Goal: Information Seeking & Learning: Understand process/instructions

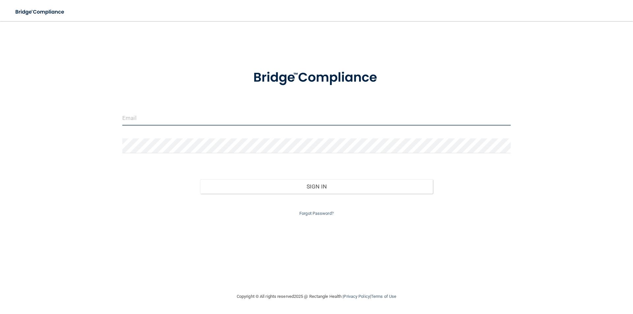
click at [345, 120] on input "email" at bounding box center [316, 118] width 388 height 15
type input "[PERSON_NAME][EMAIL_ADDRESS][PERSON_NAME][DOMAIN_NAME]"
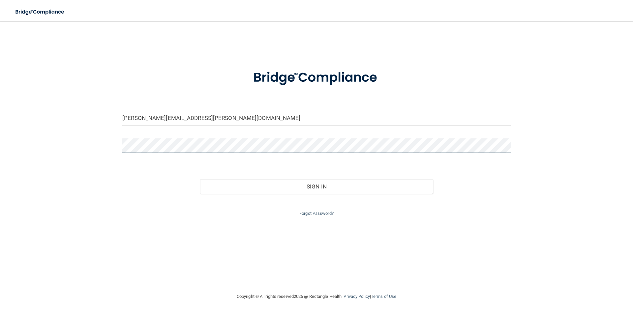
click at [200, 179] on button "Sign In" at bounding box center [316, 186] width 233 height 15
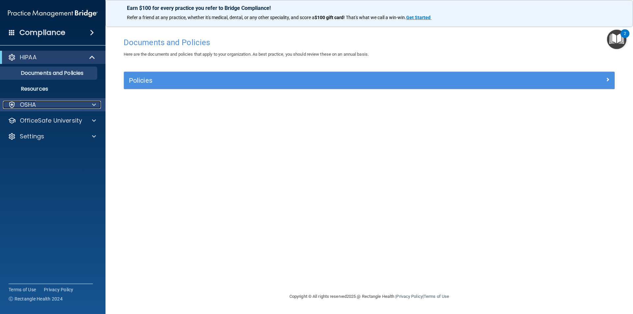
click at [92, 105] on span at bounding box center [94, 105] width 4 height 8
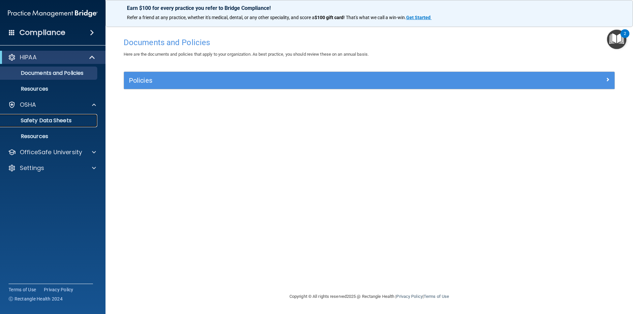
click at [59, 118] on p "Safety Data Sheets" at bounding box center [49, 120] width 90 height 7
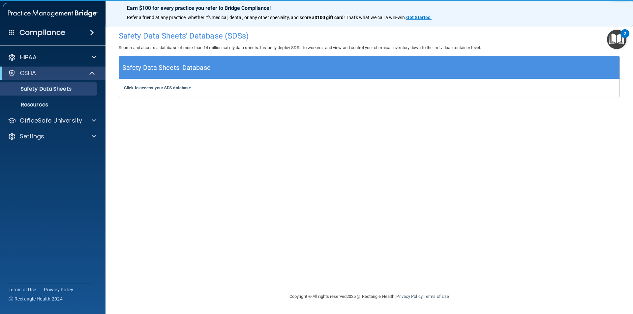
click at [198, 69] on h5 "Safety Data Sheets' Database" at bounding box center [166, 68] width 88 height 12
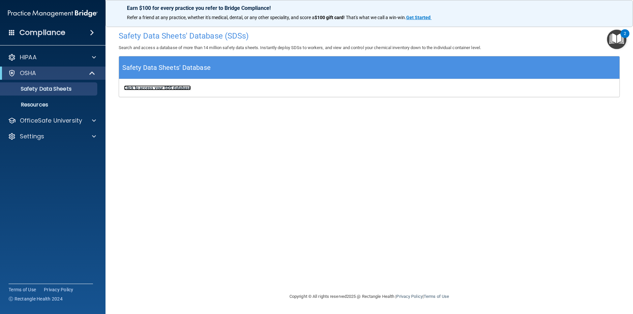
click at [188, 88] on b "Click to access your SDS database" at bounding box center [157, 87] width 67 height 5
click at [93, 56] on span at bounding box center [94, 57] width 4 height 8
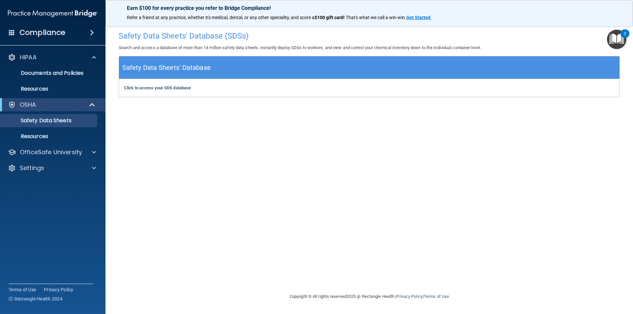
click at [93, 35] on span at bounding box center [92, 33] width 4 height 8
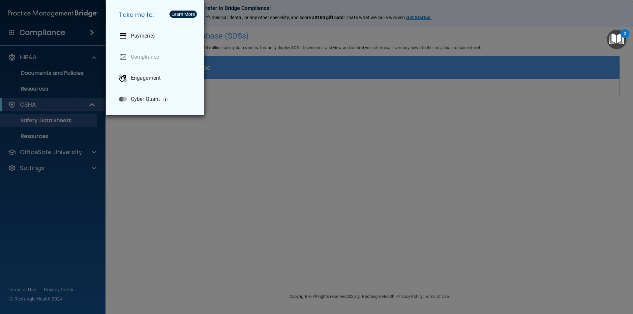
click at [43, 34] on div "Take me to: Payments Compliance Engagement Cyber Quant" at bounding box center [316, 157] width 633 height 314
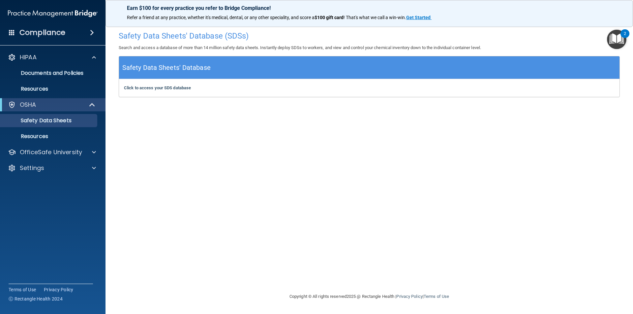
click at [9, 31] on div "Compliance" at bounding box center [52, 32] width 105 height 15
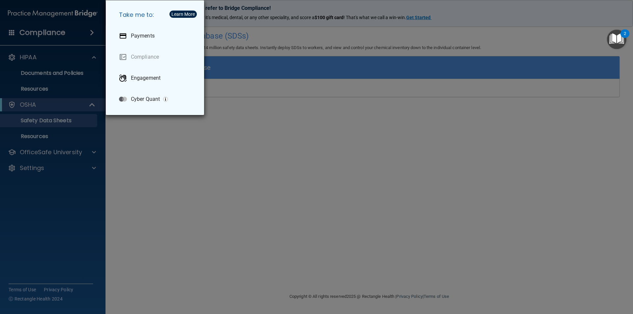
click at [9, 31] on div "Take me to: Payments Compliance Engagement Cyber Quant" at bounding box center [316, 157] width 633 height 314
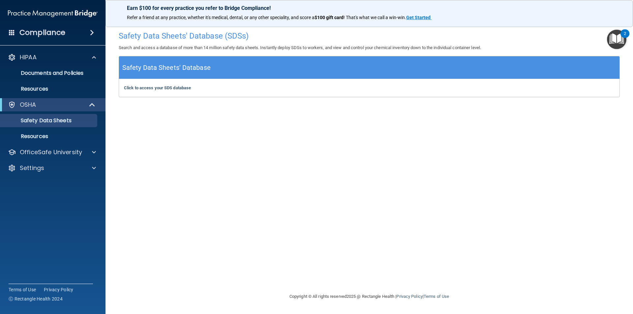
click at [90, 35] on span at bounding box center [92, 33] width 4 height 8
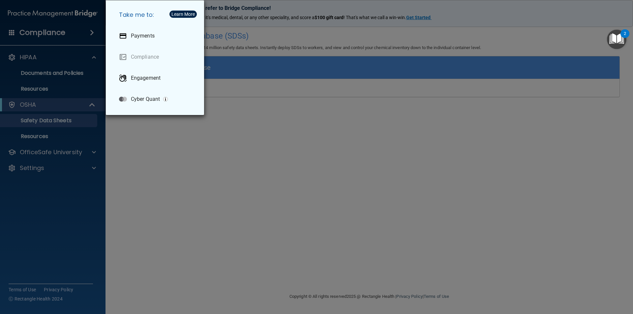
click at [88, 35] on div "Take me to: Payments Compliance Engagement Cyber Quant" at bounding box center [316, 157] width 633 height 314
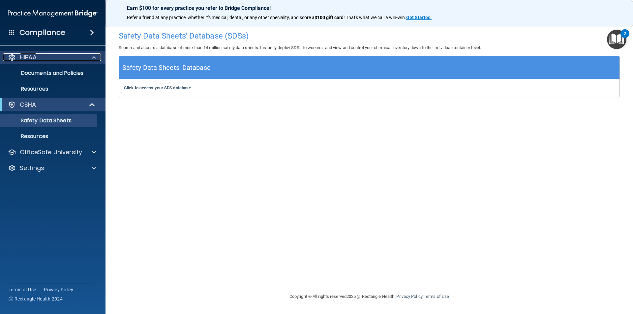
click at [88, 58] on div at bounding box center [93, 57] width 16 height 8
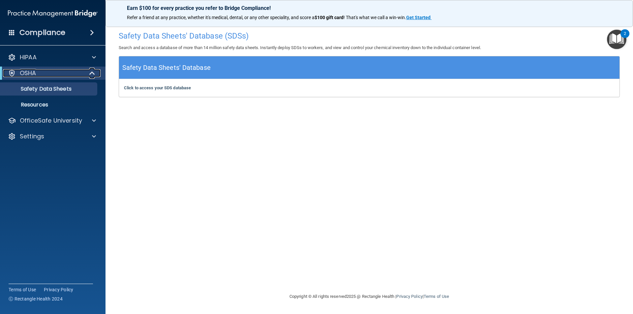
click at [91, 73] on span at bounding box center [93, 73] width 6 height 8
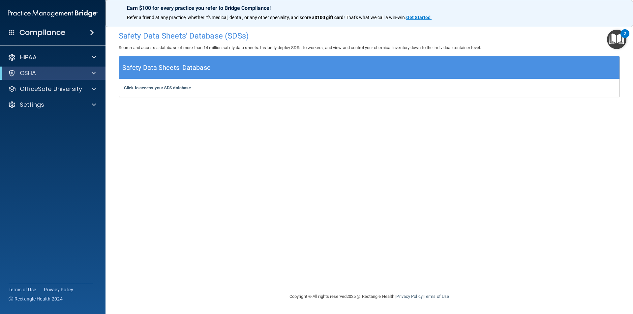
click at [618, 45] on img "Open Resource Center, 2 new notifications" at bounding box center [616, 39] width 19 height 19
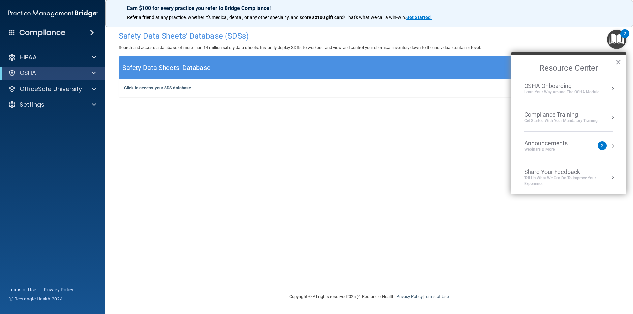
scroll to position [37, 0]
click at [598, 148] on div "2" at bounding box center [602, 145] width 9 height 9
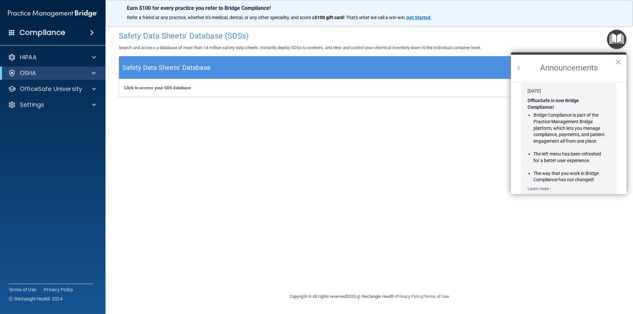
scroll to position [0, 0]
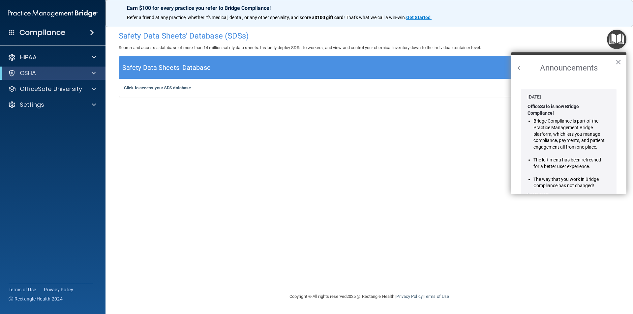
click at [522, 66] on button "Back to Resource Center Home" at bounding box center [519, 68] width 7 height 7
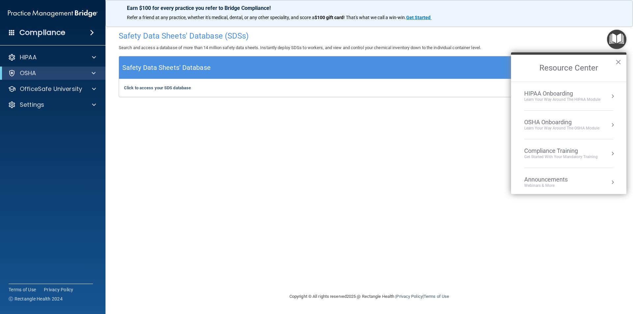
click at [570, 100] on div "Learn Your Way around the HIPAA module" at bounding box center [562, 100] width 76 height 6
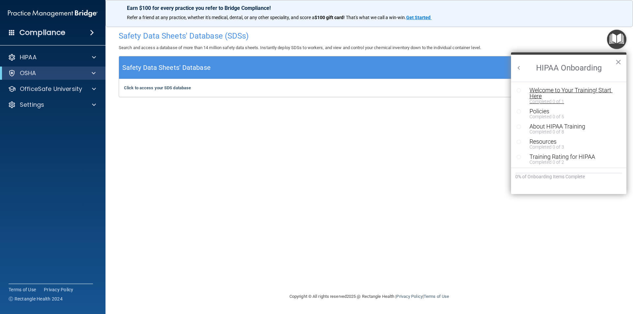
click at [555, 90] on div "Welcome to Your Training! Start Here" at bounding box center [570, 93] width 83 height 12
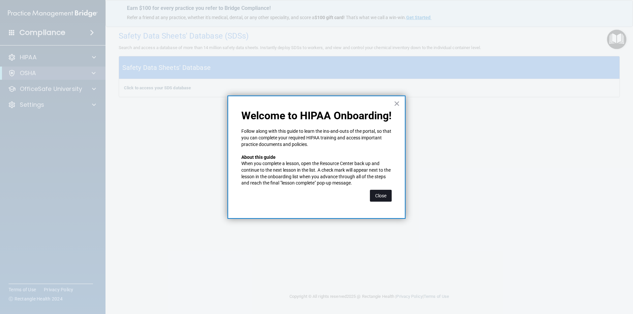
click at [383, 198] on button "Close" at bounding box center [381, 196] width 22 height 12
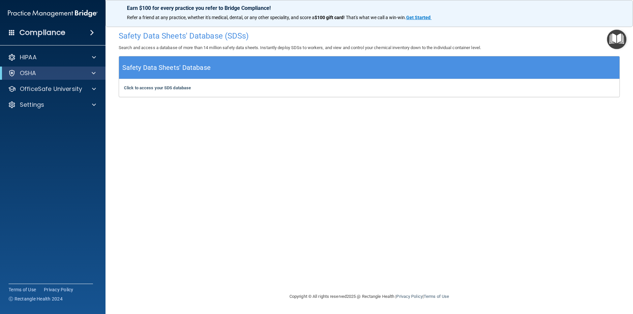
click at [623, 36] on img "Open Resource Center" at bounding box center [616, 39] width 19 height 19
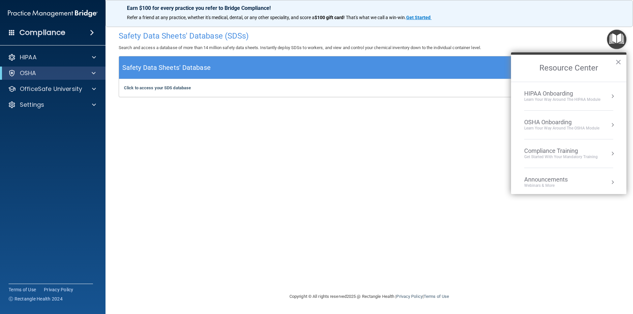
click at [589, 95] on div "HIPAA Onboarding" at bounding box center [562, 93] width 76 height 7
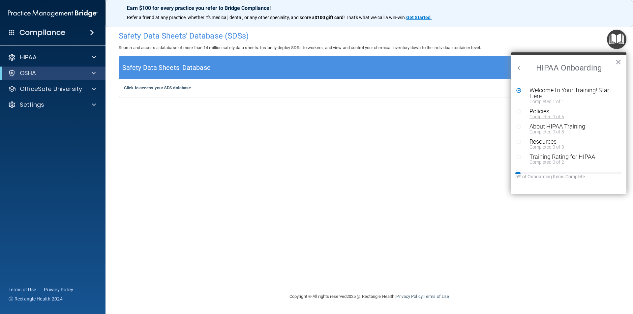
click at [542, 112] on div "Policies" at bounding box center [570, 111] width 83 height 6
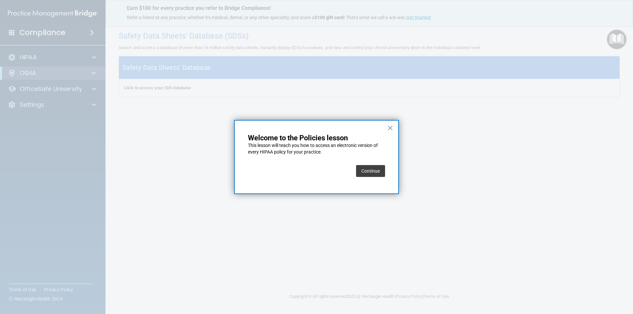
click at [366, 175] on button "Continue" at bounding box center [370, 171] width 29 height 12
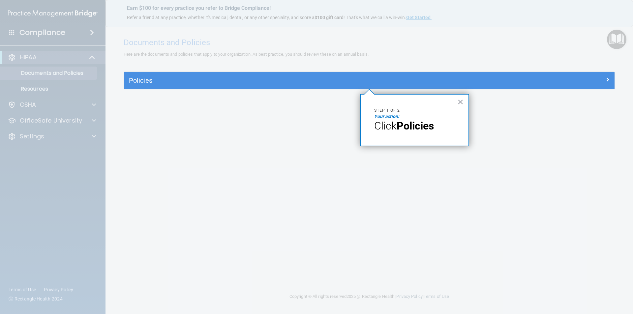
click at [405, 130] on strong "Policies" at bounding box center [415, 126] width 37 height 13
click at [409, 127] on strong "Policies" at bounding box center [415, 126] width 37 height 13
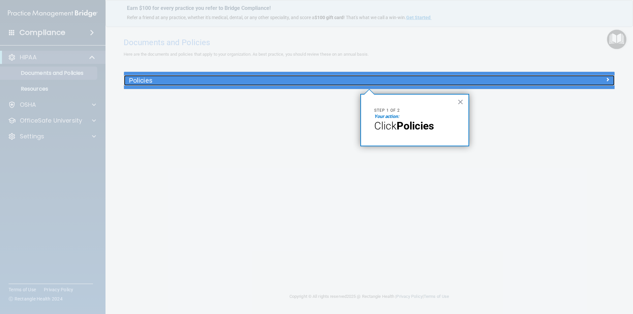
click at [137, 76] on div "Policies" at bounding box center [308, 80] width 368 height 11
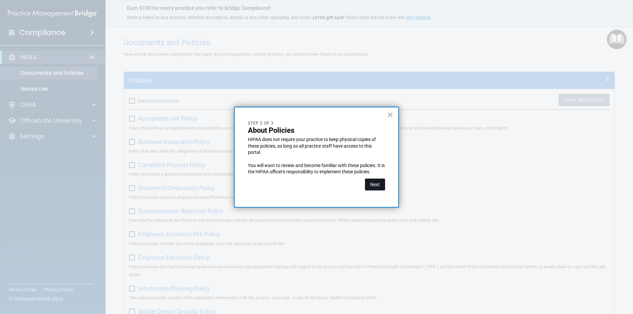
click at [373, 183] on button "Next" at bounding box center [375, 185] width 20 height 12
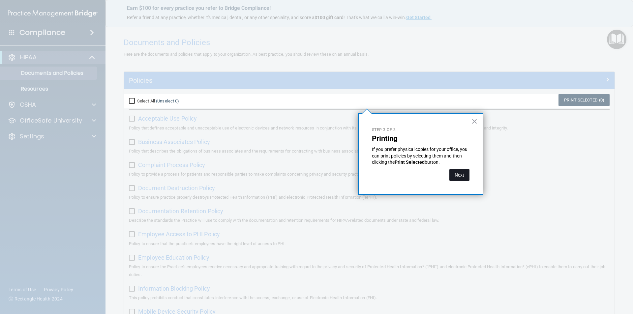
click at [459, 174] on button "Next" at bounding box center [459, 175] width 20 height 12
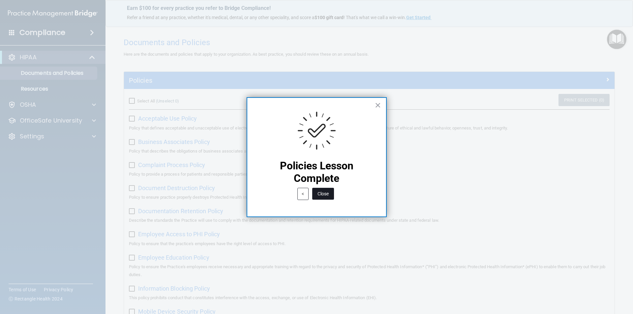
click at [327, 194] on button "Close" at bounding box center [323, 194] width 22 height 12
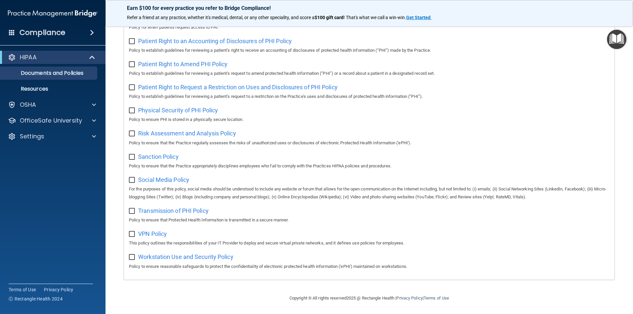
scroll to position [347, 0]
click at [614, 41] on img "Open Resource Center" at bounding box center [616, 39] width 19 height 19
